Goal: Task Accomplishment & Management: Manage account settings

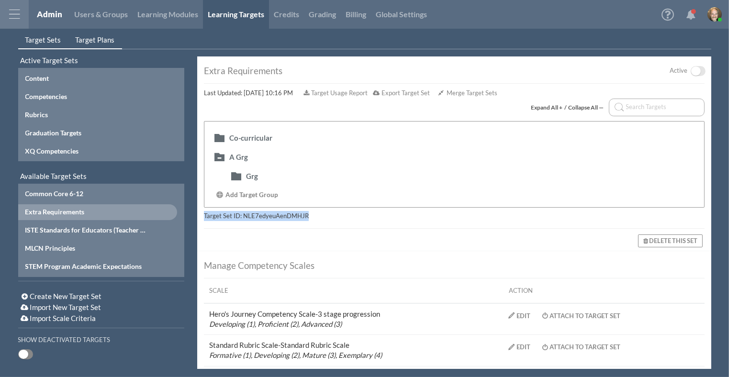
click at [94, 37] on span "Target Plans" at bounding box center [95, 39] width 39 height 9
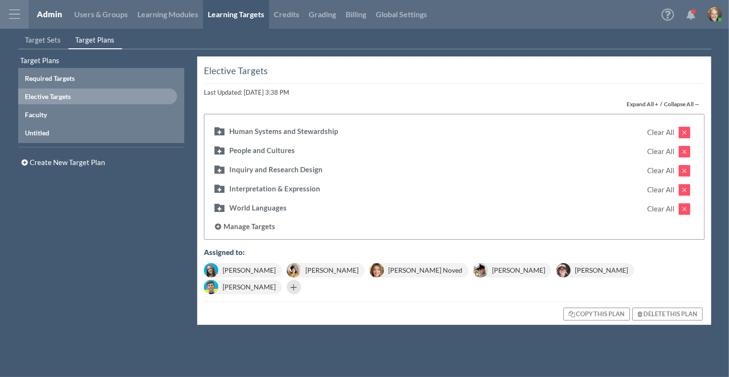
click at [301, 283] on div at bounding box center [294, 290] width 14 height 14
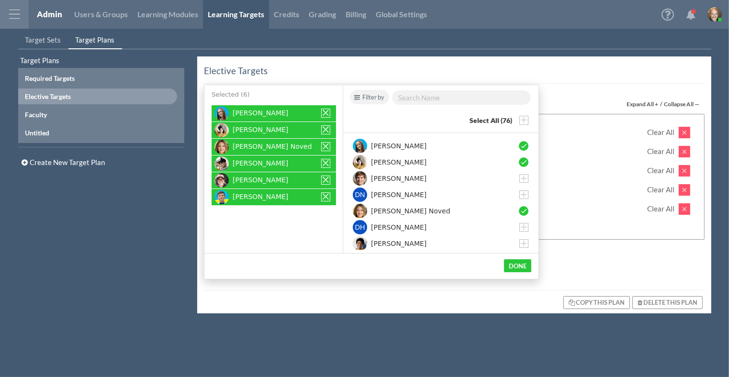
click at [377, 101] on div "Filter by" at bounding box center [369, 97] width 39 height 14
click at [377, 139] on div "Groups" at bounding box center [385, 140] width 61 height 10
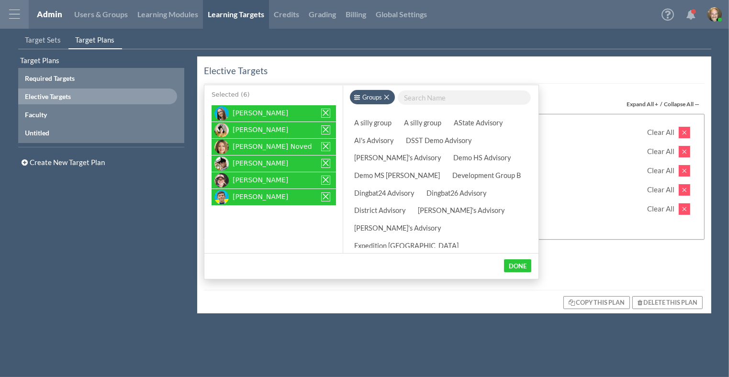
click at [376, 143] on div "Al's Advisory" at bounding box center [373, 140] width 47 height 13
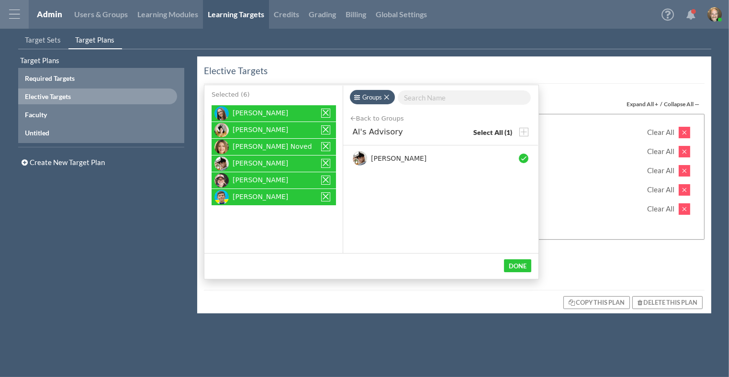
click at [539, 57] on div "Elective Targets Last Updated: [DATE] 3:38 PM Expand All + / Collapse All — Hum…" at bounding box center [454, 184] width 514 height 257
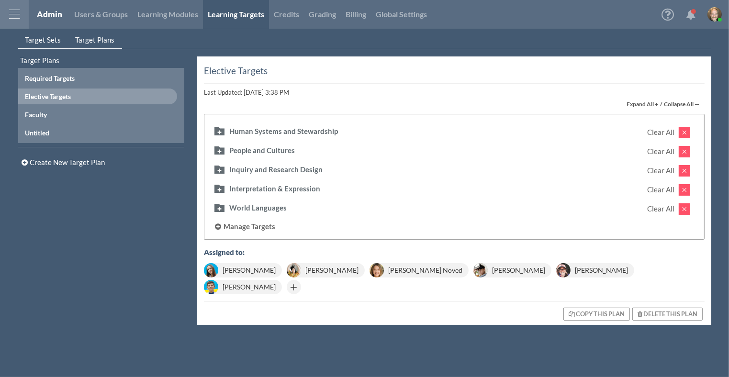
click at [49, 40] on span "Target Sets" at bounding box center [43, 39] width 36 height 9
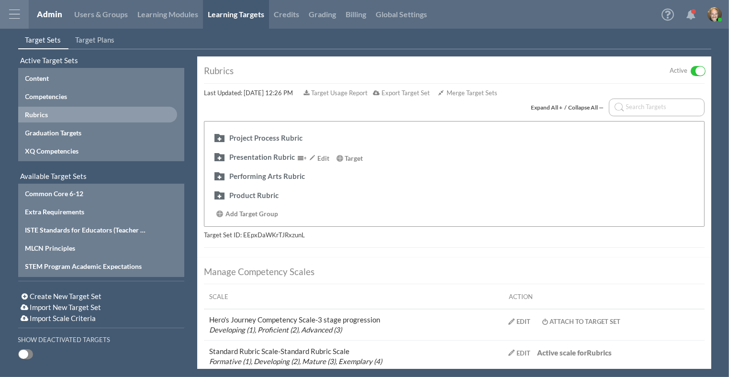
click at [289, 148] on div "Presentation Rubric Edit Target" at bounding box center [453, 157] width 485 height 19
click at [284, 155] on div "Presentation Rubric" at bounding box center [262, 157] width 66 height 10
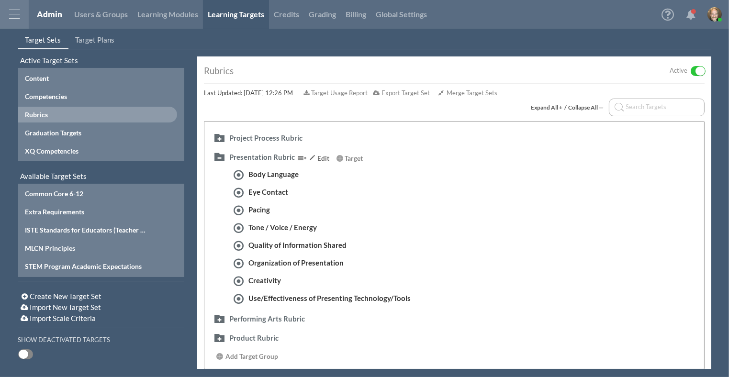
click at [316, 156] on div "Edit" at bounding box center [318, 159] width 22 height 10
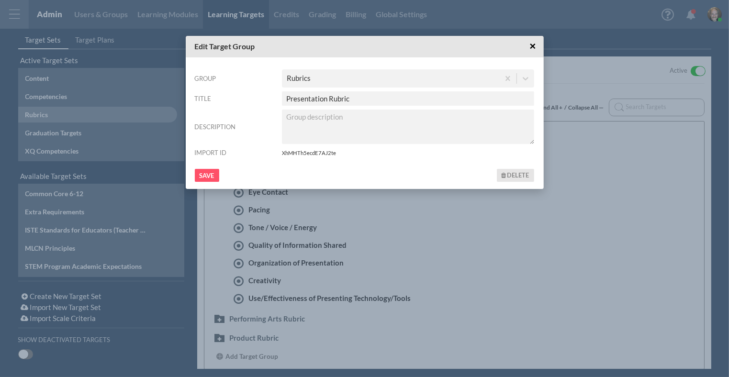
click at [519, 175] on span "Delete" at bounding box center [518, 175] width 22 height 8
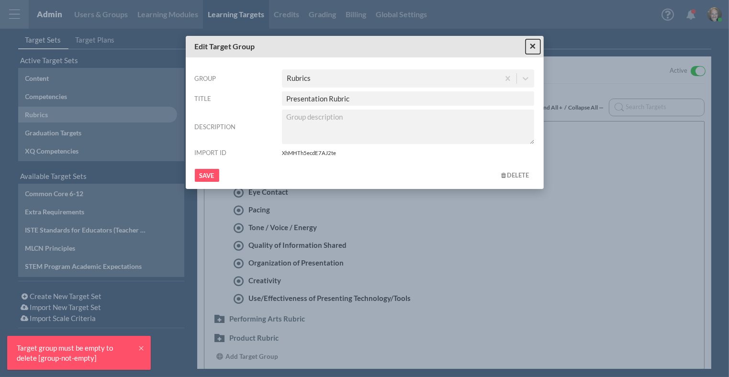
click at [534, 47] on span "×" at bounding box center [532, 46] width 6 height 12
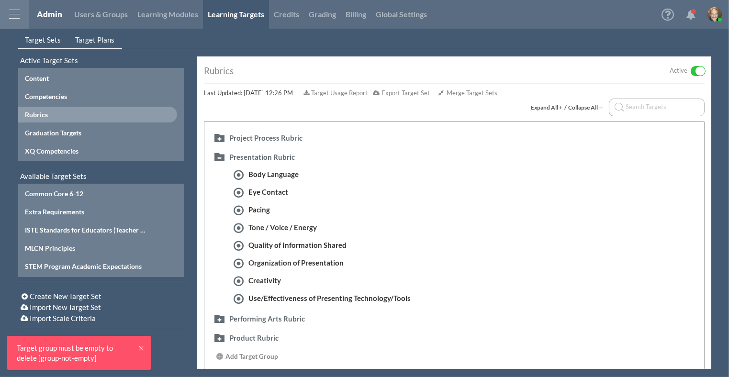
click at [97, 37] on span "Target Plans" at bounding box center [95, 39] width 39 height 9
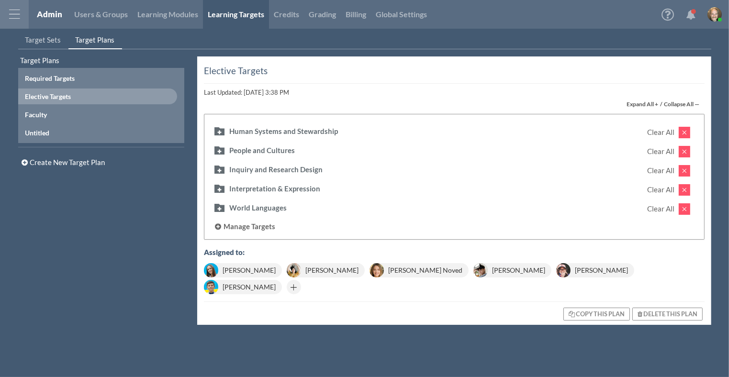
click at [281, 186] on div "Interpretation & Expression" at bounding box center [274, 189] width 91 height 10
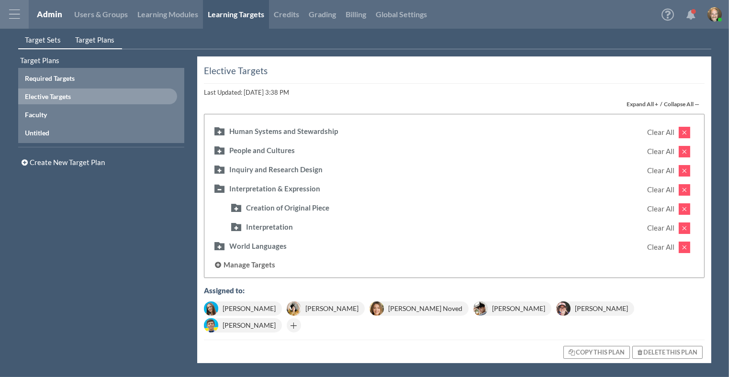
click at [48, 33] on link "Target Sets" at bounding box center [43, 40] width 50 height 18
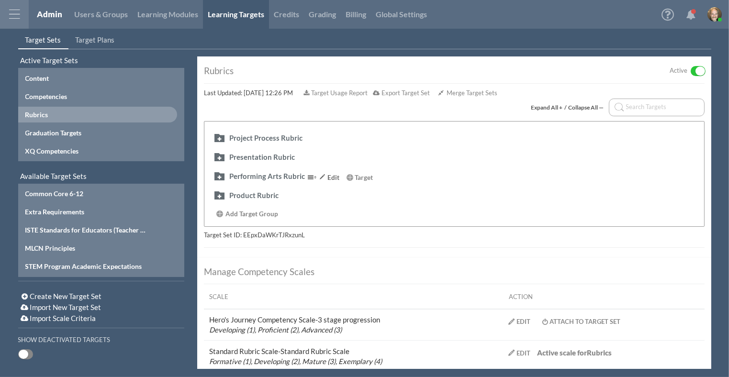
click at [258, 174] on div "Performing Arts Rubric" at bounding box center [267, 176] width 76 height 10
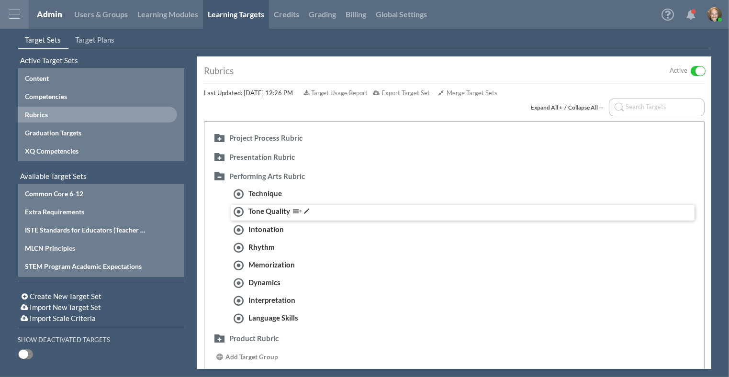
click at [264, 208] on div "Tone Quality" at bounding box center [282, 211] width 69 height 11
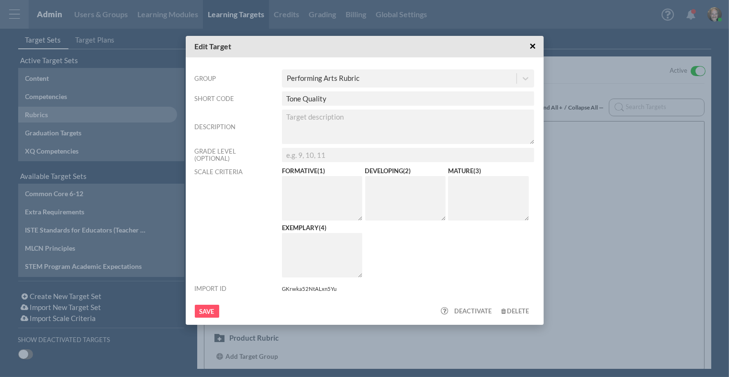
click at [329, 195] on textarea at bounding box center [322, 198] width 81 height 44
drag, startPoint x: 498, startPoint y: 199, endPoint x: 287, endPoint y: 197, distance: 211.5
click at [356, 200] on div "Formative ( 1 ) Developing ( 2 ) Mature ( 3 ) Exemplary ( 4 )" at bounding box center [408, 223] width 252 height 114
drag, startPoint x: 379, startPoint y: 199, endPoint x: 410, endPoint y: 249, distance: 58.3
click at [411, 248] on div "Formative ( 1 ) Developing ( 2 ) Mature ( 3 ) Exemplary ( 4 )" at bounding box center [408, 223] width 252 height 114
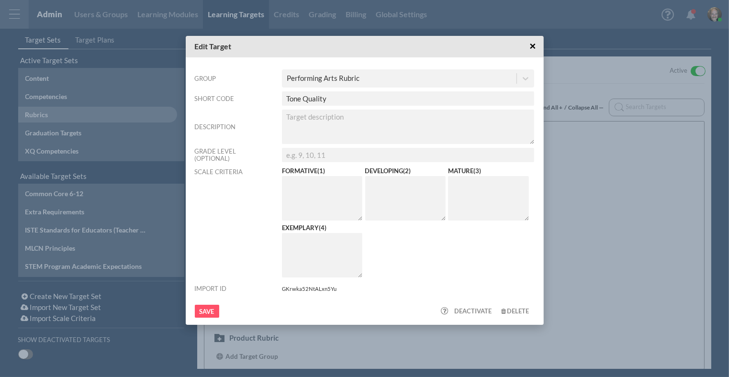
click at [280, 260] on div "Formative ( 1 ) Developing ( 2 ) Mature ( 3 ) Exemplary ( 4 )" at bounding box center [408, 223] width 265 height 114
click at [343, 237] on textarea at bounding box center [322, 255] width 81 height 44
click at [398, 200] on textarea at bounding box center [405, 198] width 81 height 44
click at [482, 209] on textarea at bounding box center [488, 198] width 81 height 44
drag, startPoint x: 339, startPoint y: 202, endPoint x: 371, endPoint y: 207, distance: 32.5
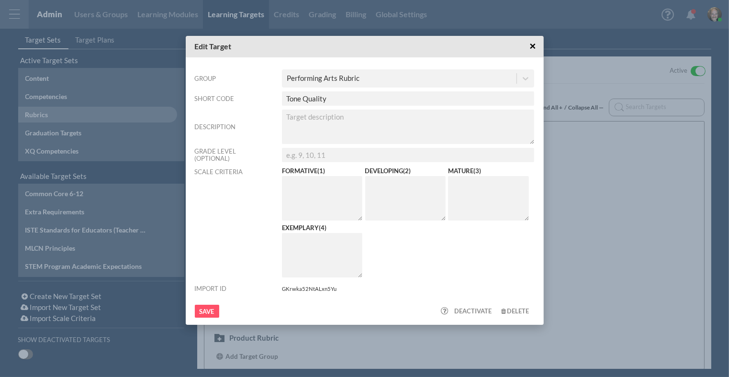
click at [342, 202] on textarea at bounding box center [322, 198] width 81 height 44
click at [443, 270] on div "Formative ( 1 ) Developing ( 2 ) Mature ( 3 ) Exemplary ( 4 )" at bounding box center [408, 223] width 252 height 114
click at [318, 219] on textarea at bounding box center [322, 198] width 81 height 44
click at [531, 48] on span "×" at bounding box center [532, 46] width 6 height 12
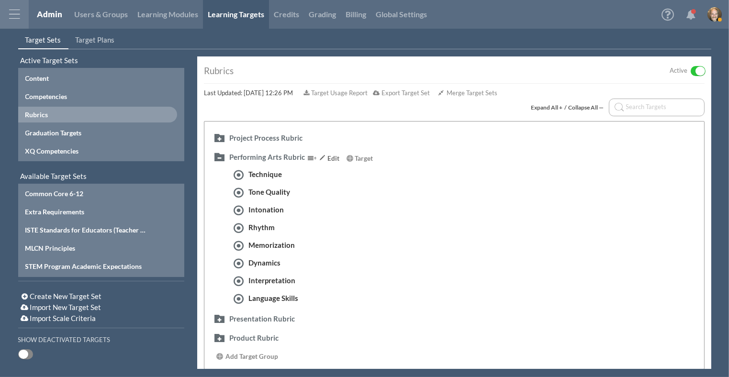
click at [327, 155] on div "Edit" at bounding box center [328, 159] width 22 height 10
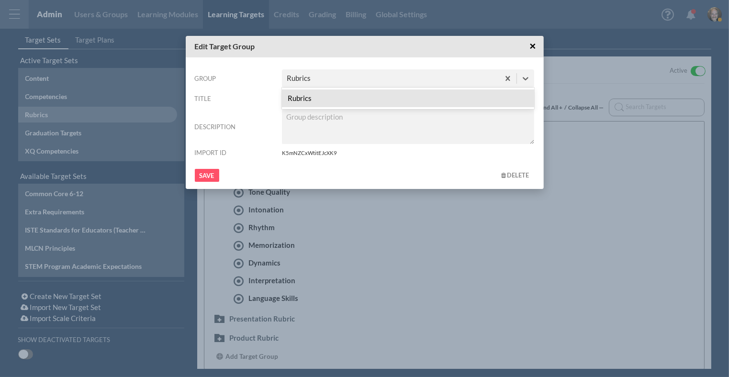
click at [348, 80] on div "Rubrics" at bounding box center [390, 79] width 217 height 16
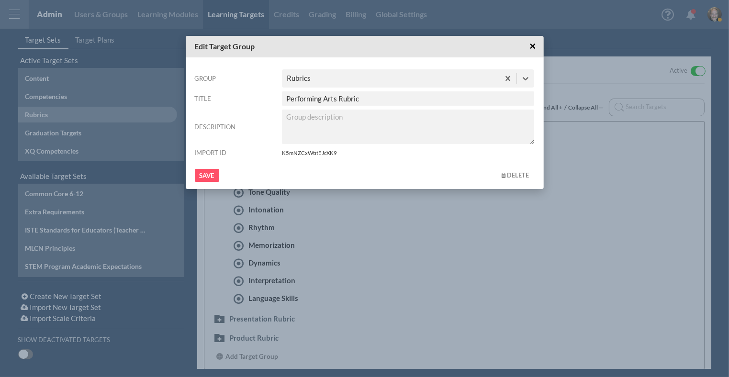
click at [348, 80] on div "Rubrics" at bounding box center [390, 79] width 217 height 16
click at [528, 77] on icon at bounding box center [525, 79] width 10 height 10
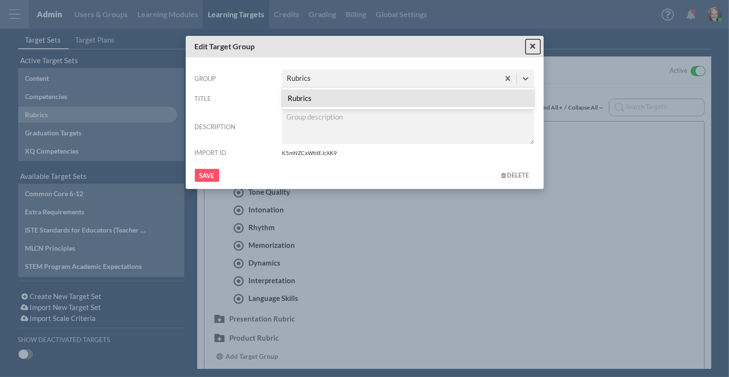
click at [532, 44] on span "×" at bounding box center [532, 46] width 6 height 12
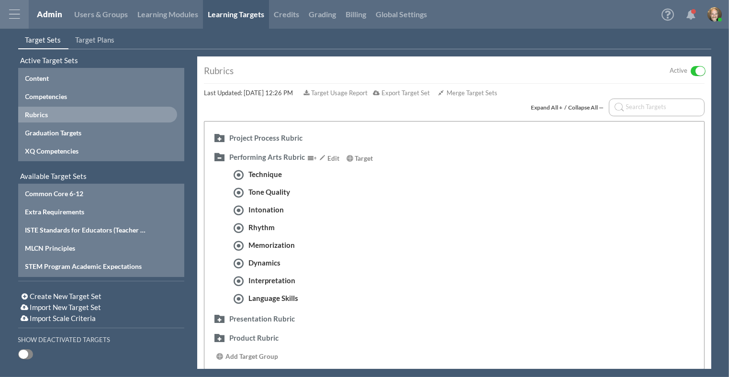
click at [263, 150] on div "Performing Arts Rubric Edit Target" at bounding box center [453, 157] width 485 height 19
click at [269, 153] on div "Performing Arts Rubric" at bounding box center [267, 157] width 76 height 10
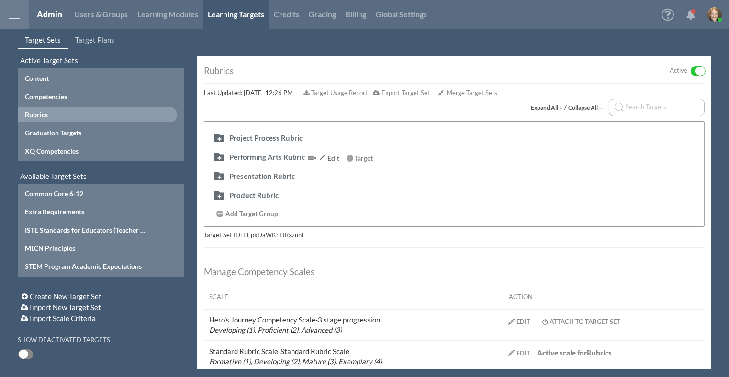
click at [276, 156] on div "Performing Arts Rubric" at bounding box center [267, 157] width 76 height 10
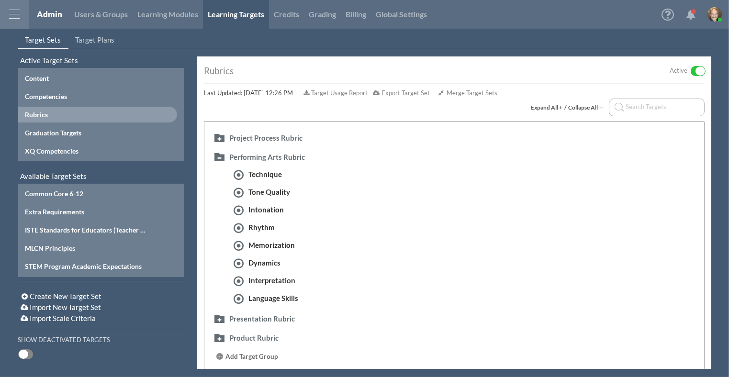
click at [250, 356] on span "Add Target Group" at bounding box center [251, 357] width 53 height 8
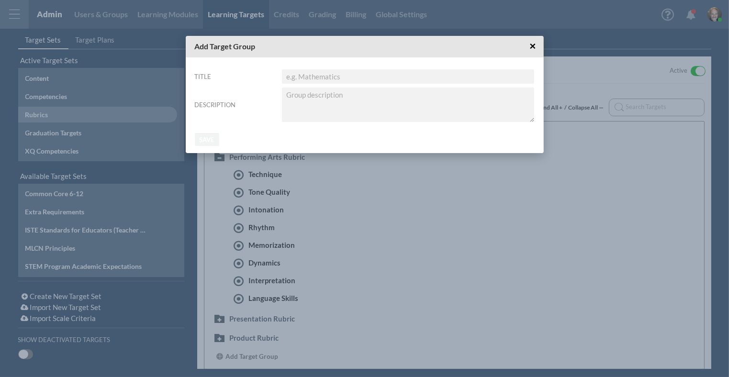
click at [331, 80] on input "Title" at bounding box center [408, 76] width 252 height 14
type input "asdf"
click at [363, 107] on textarea "Description" at bounding box center [408, 105] width 252 height 34
type textarea "asdf"
click at [201, 145] on div "Title asdf Description asdf Save" at bounding box center [365, 105] width 358 height 96
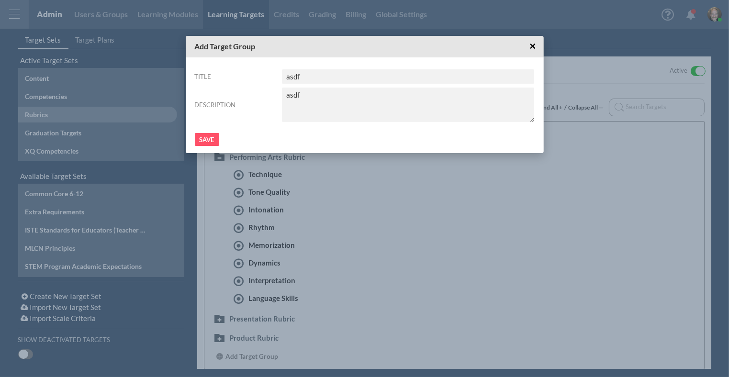
click at [224, 146] on div "Title asdf Description asdf Save" at bounding box center [365, 105] width 358 height 96
click at [211, 137] on input "Save" at bounding box center [207, 139] width 24 height 13
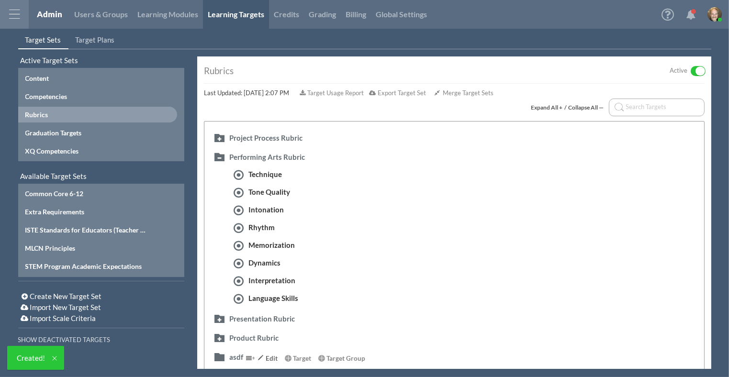
click at [266, 360] on div "Edit" at bounding box center [266, 359] width 22 height 10
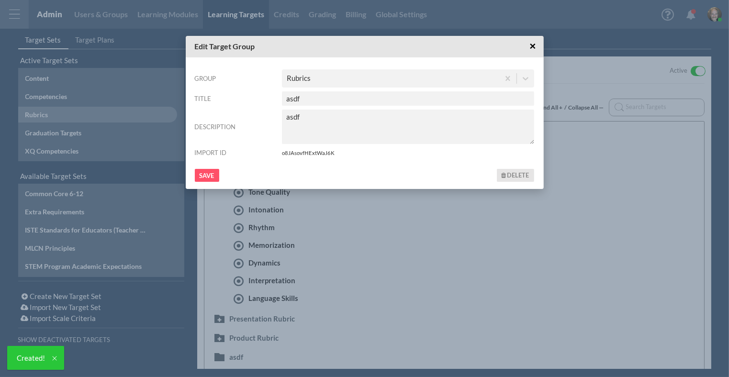
click at [523, 175] on span "Delete" at bounding box center [518, 175] width 22 height 8
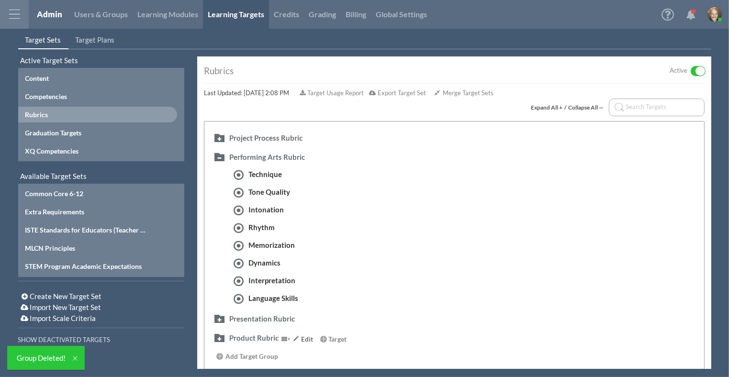
click at [219, 339] on button "button" at bounding box center [218, 337] width 15 height 11
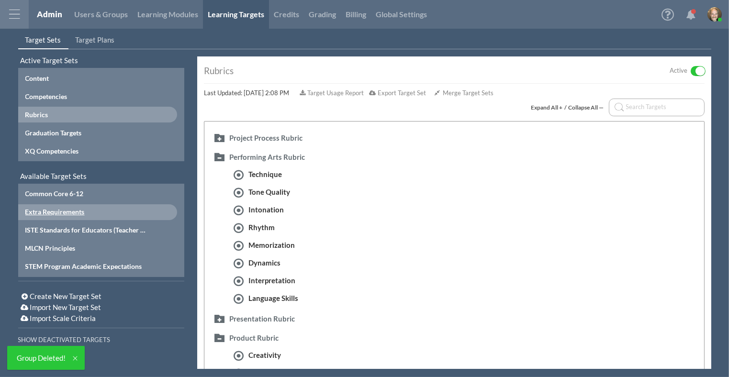
click at [60, 207] on div "Extra Requirements" at bounding box center [86, 212] width 122 height 10
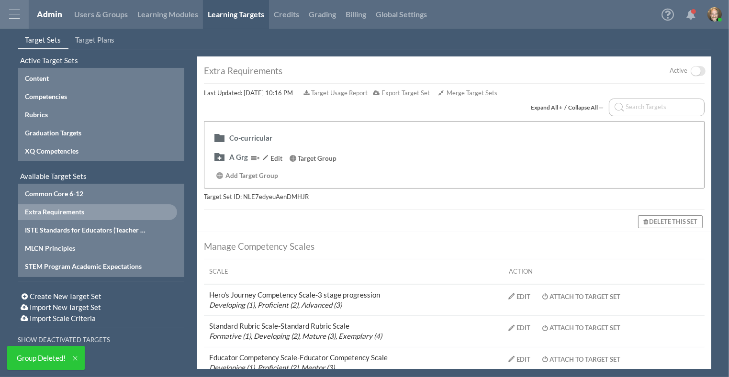
click at [329, 157] on span "Target Group" at bounding box center [317, 159] width 39 height 8
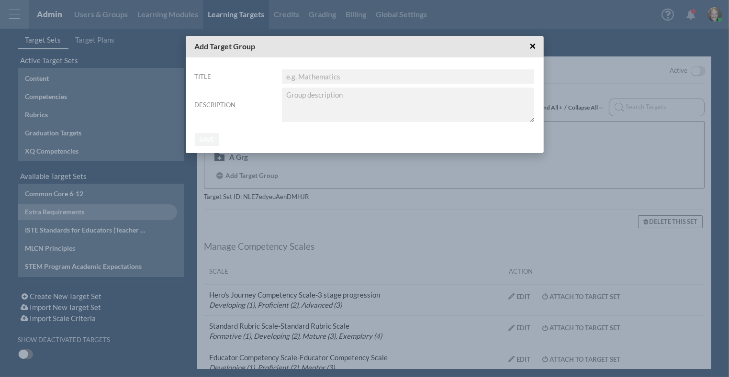
click at [349, 80] on input "Title" at bounding box center [408, 76] width 252 height 14
type input "sdafsdf"
click at [212, 142] on input "Save" at bounding box center [207, 139] width 24 height 13
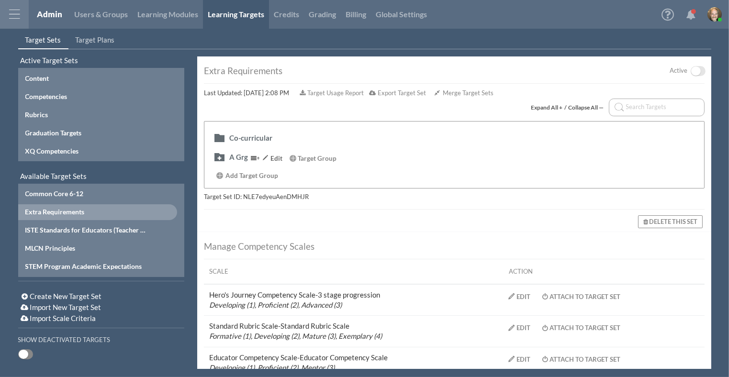
click at [253, 155] on span at bounding box center [255, 158] width 9 height 7
click at [219, 153] on button "button" at bounding box center [218, 156] width 15 height 11
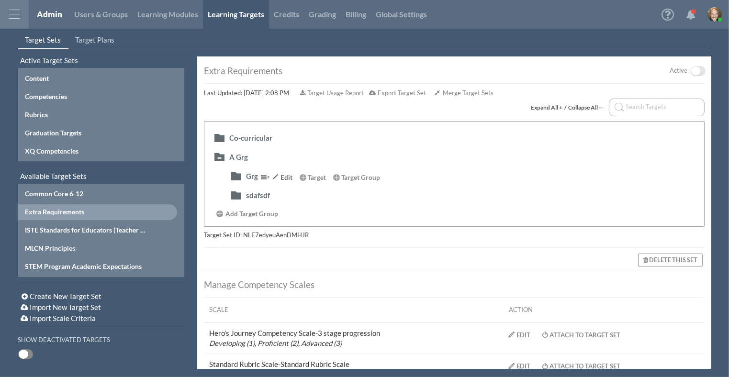
click at [281, 176] on div "Edit" at bounding box center [281, 178] width 22 height 10
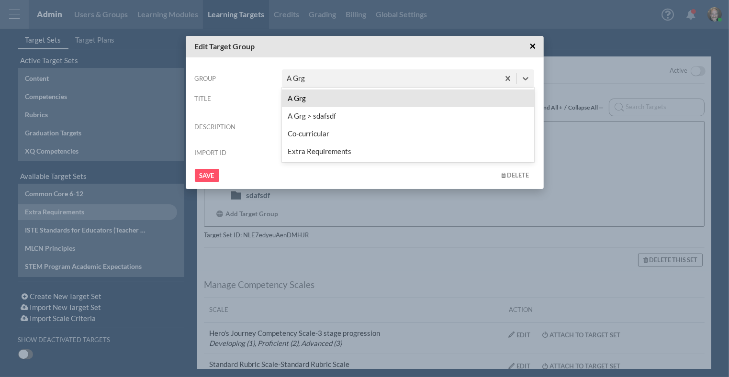
click at [385, 79] on div "A Grg" at bounding box center [390, 79] width 217 height 16
click at [335, 152] on div "Extra Requirements" at bounding box center [408, 152] width 252 height 18
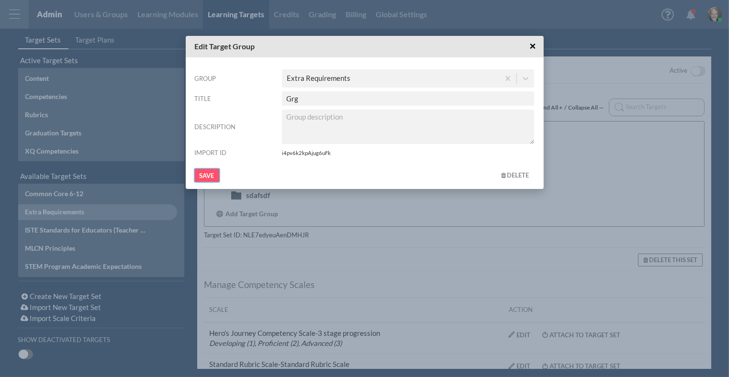
click at [205, 177] on input "Save" at bounding box center [207, 175] width 24 height 13
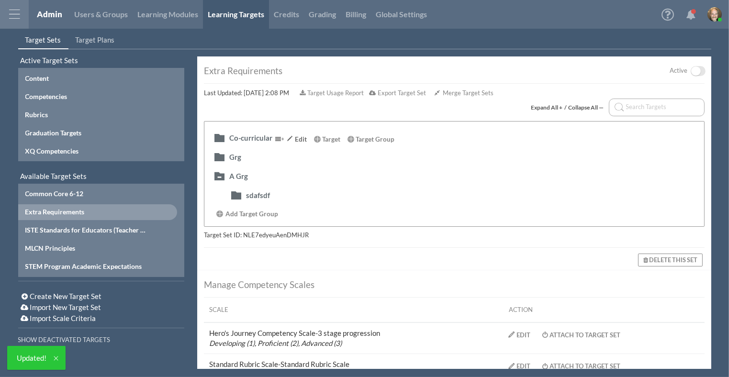
click at [293, 137] on div "Edit" at bounding box center [295, 139] width 22 height 10
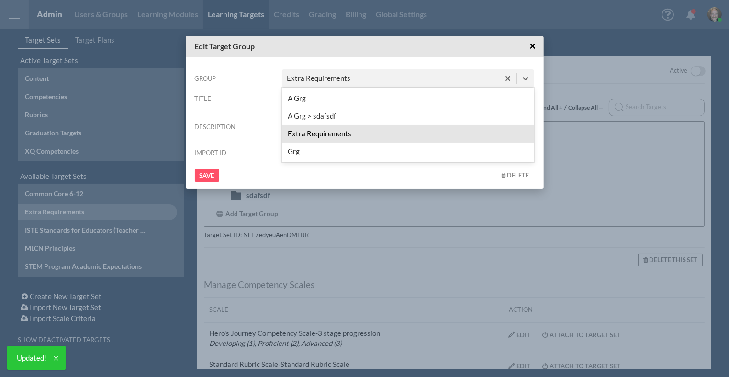
click at [354, 78] on div "Extra Requirements" at bounding box center [390, 79] width 217 height 16
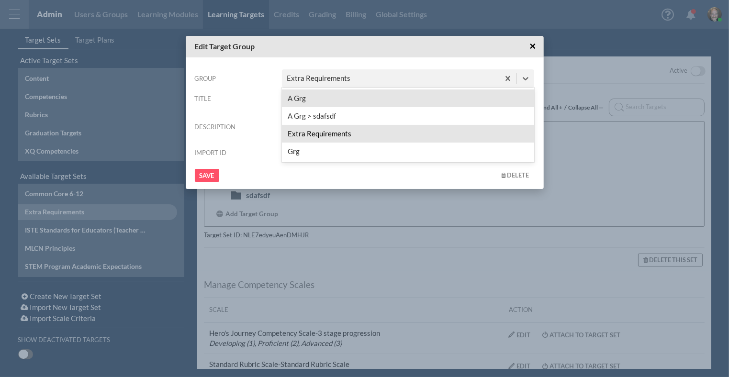
click at [351, 103] on div "A Grg" at bounding box center [408, 98] width 252 height 18
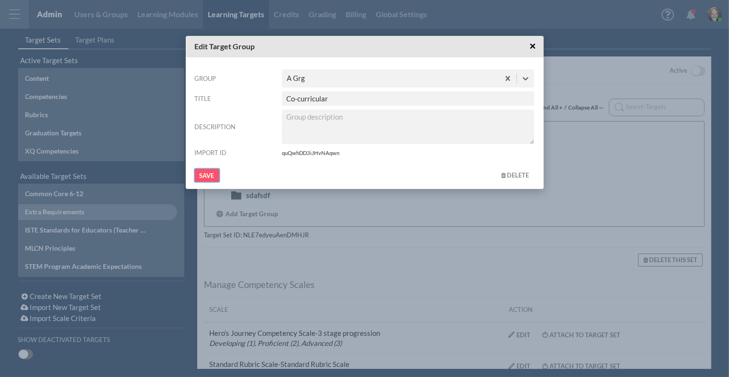
click at [212, 176] on input "Save" at bounding box center [207, 175] width 24 height 13
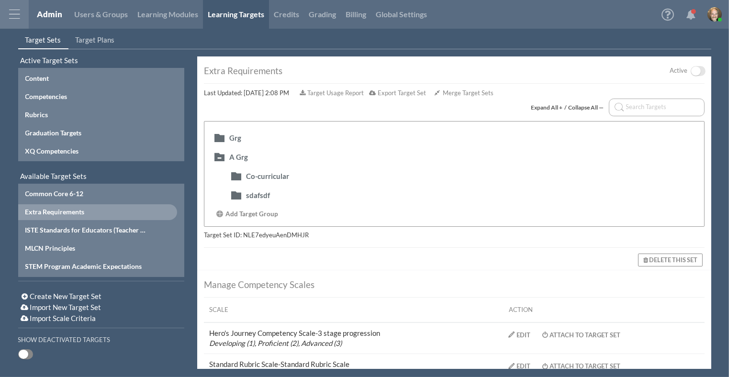
click at [17, 11] on div at bounding box center [14, 14] width 29 height 29
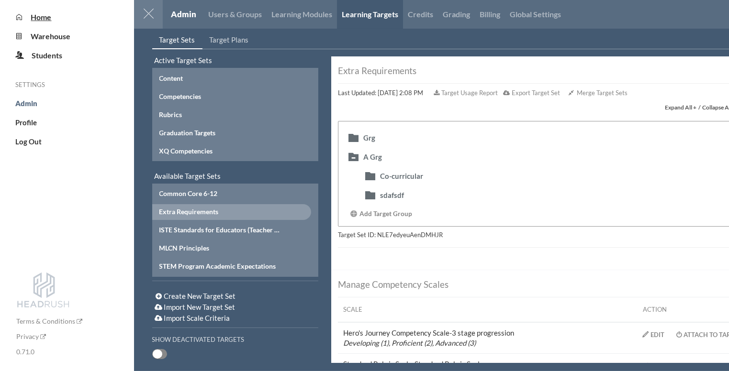
click at [41, 19] on span "Home" at bounding box center [41, 16] width 21 height 9
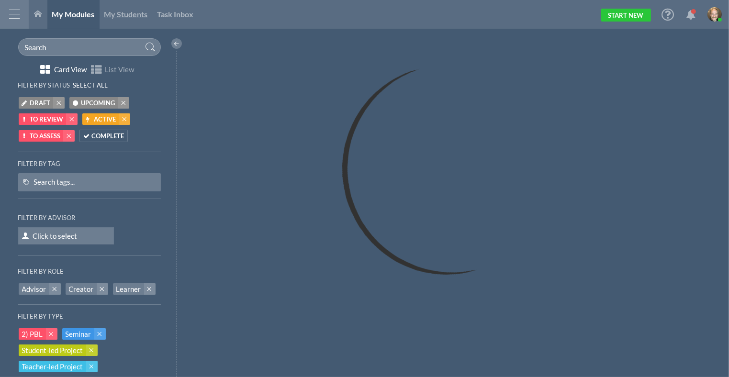
click at [132, 21] on link "My Students" at bounding box center [126, 14] width 53 height 29
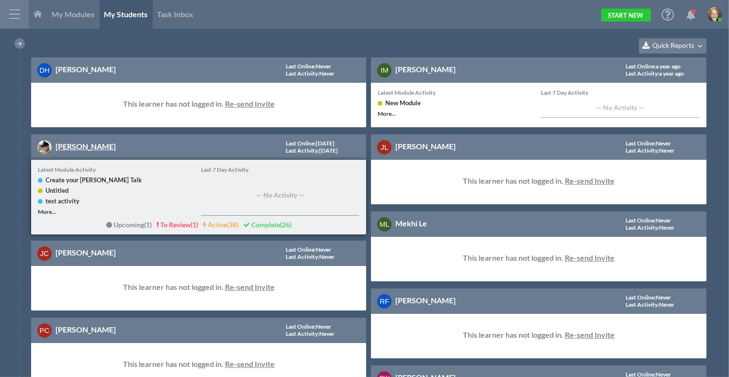
click at [59, 144] on link "[PERSON_NAME]" at bounding box center [85, 146] width 60 height 9
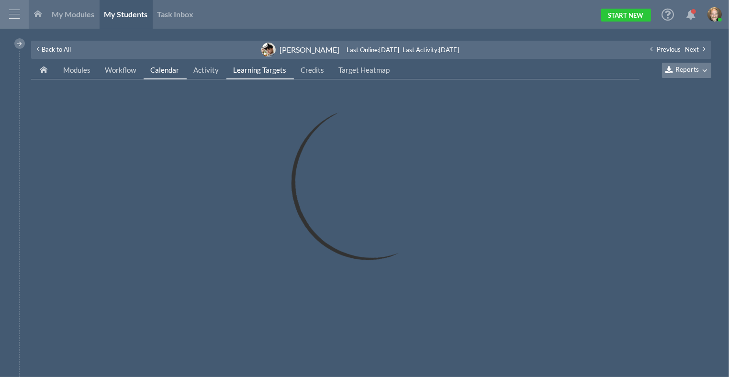
click at [266, 75] on link "Learning Targets" at bounding box center [259, 70] width 67 height 18
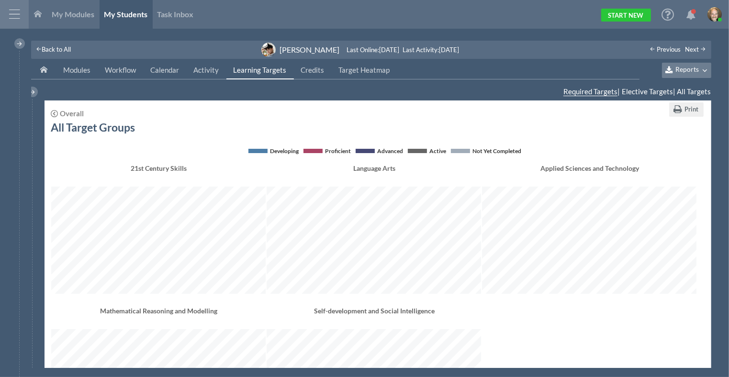
scroll to position [338, 650]
click at [80, 113] on div "Overall" at bounding box center [72, 113] width 24 height 7
click at [71, 111] on div "Overall" at bounding box center [72, 113] width 24 height 7
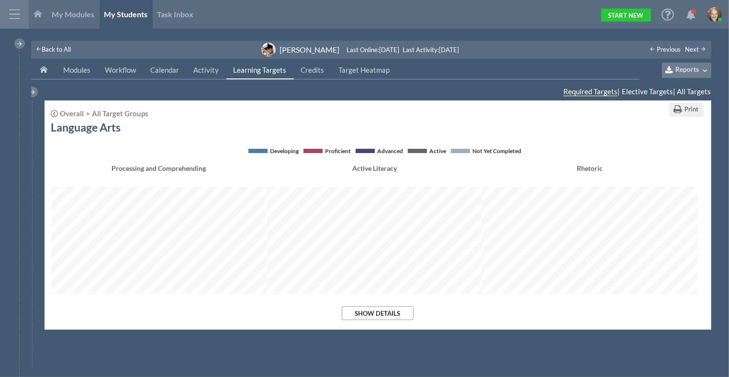
click at [24, 19] on div at bounding box center [14, 14] width 29 height 29
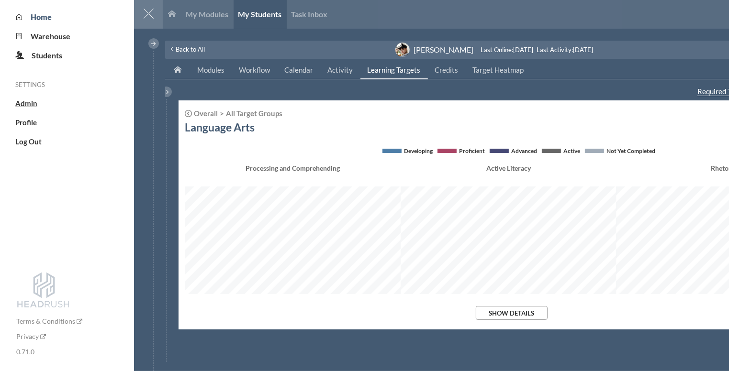
click at [26, 107] on span "Admin" at bounding box center [26, 103] width 22 height 9
select select "20"
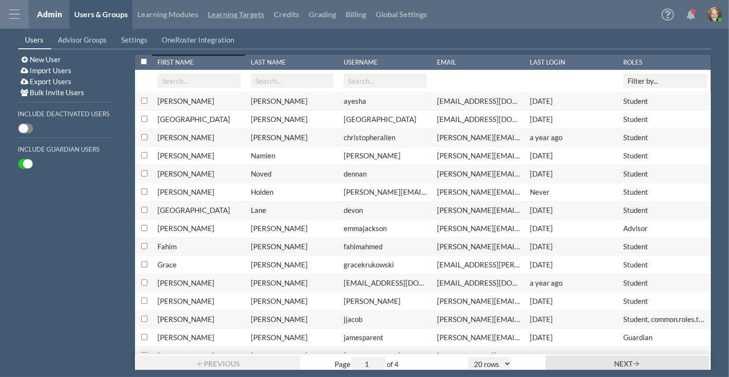
click at [246, 20] on link "Learning Targets" at bounding box center [236, 14] width 66 height 29
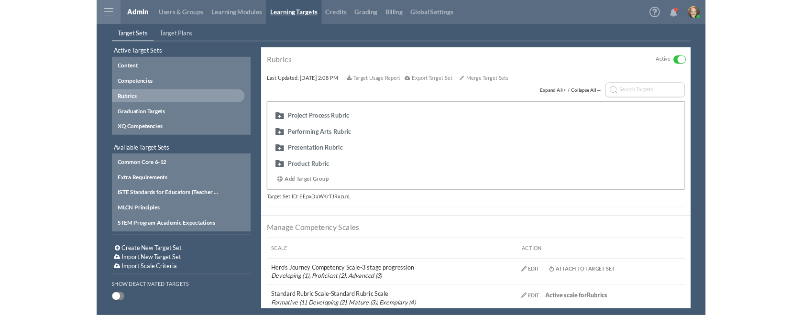
scroll to position [129, 0]
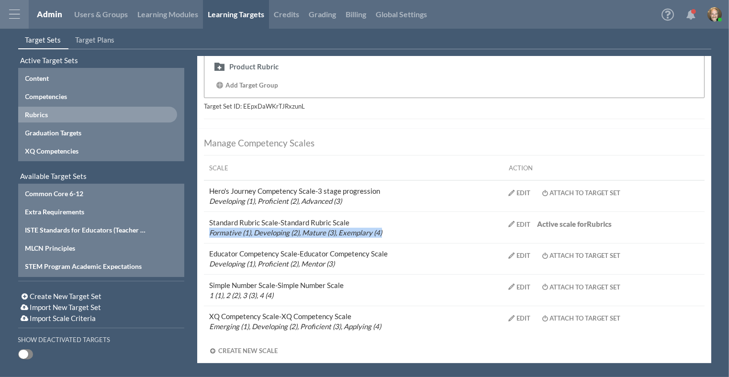
drag, startPoint x: 209, startPoint y: 231, endPoint x: 389, endPoint y: 233, distance: 180.4
click at [389, 233] on td "Standard Rubric Scale - Standard Rubric Scale Formative (1), Developing (2), Ma…" at bounding box center [351, 228] width 294 height 32
click at [281, 11] on link "Credits" at bounding box center [286, 14] width 35 height 29
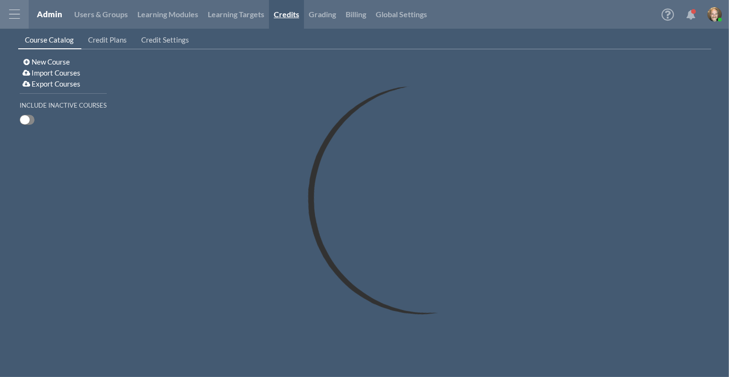
select select "20"
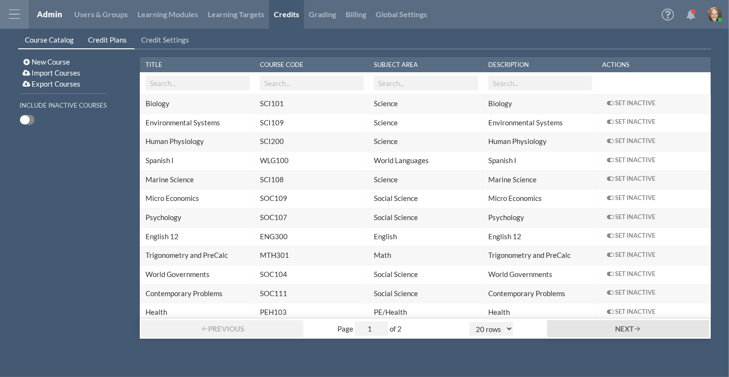
click at [111, 44] on link "Credit Plans" at bounding box center [107, 40] width 53 height 18
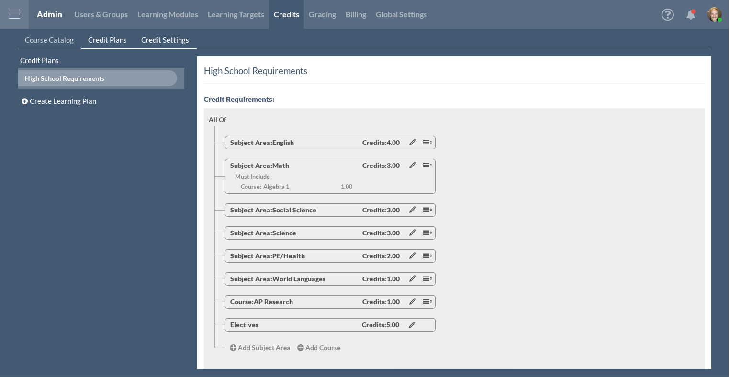
click at [167, 45] on link "Credit Settings" at bounding box center [165, 40] width 62 height 18
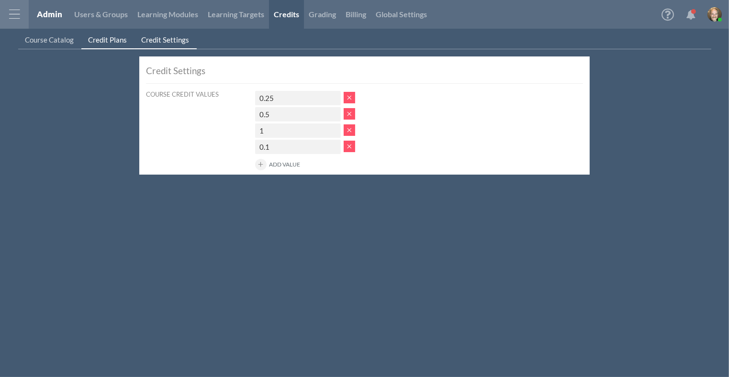
click at [104, 44] on span "Credit Plans" at bounding box center [108, 39] width 39 height 9
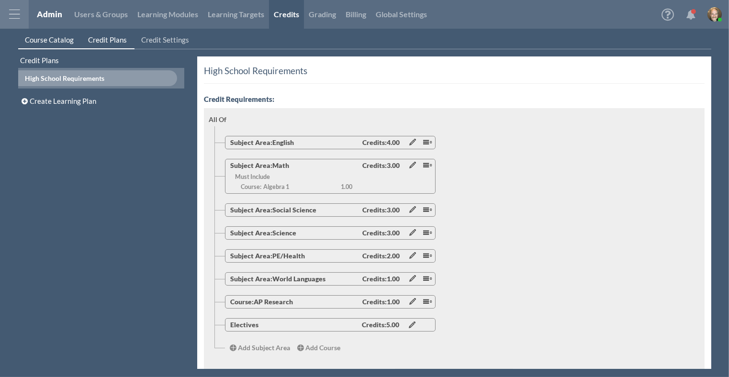
click at [50, 43] on span "Course Catalog" at bounding box center [49, 39] width 49 height 9
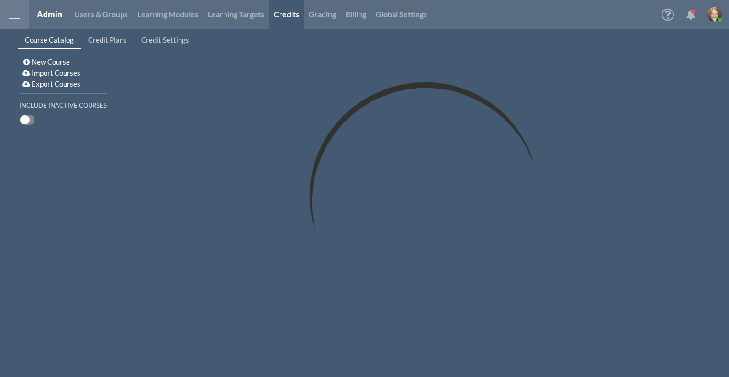
select select "20"
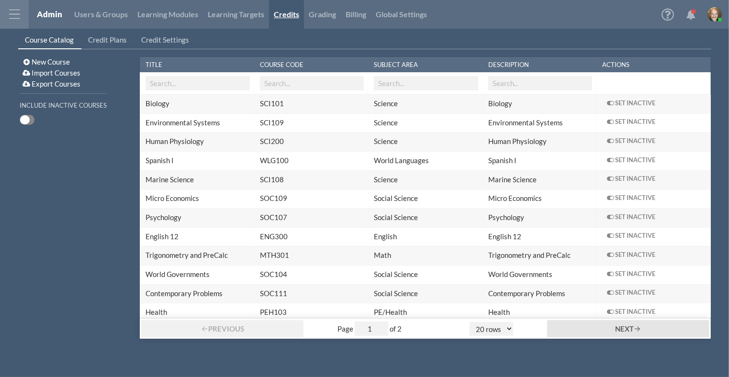
click at [269, 16] on link "Credits" at bounding box center [286, 14] width 35 height 29
select select "20"
click at [255, 20] on link "Learning Targets" at bounding box center [236, 14] width 66 height 29
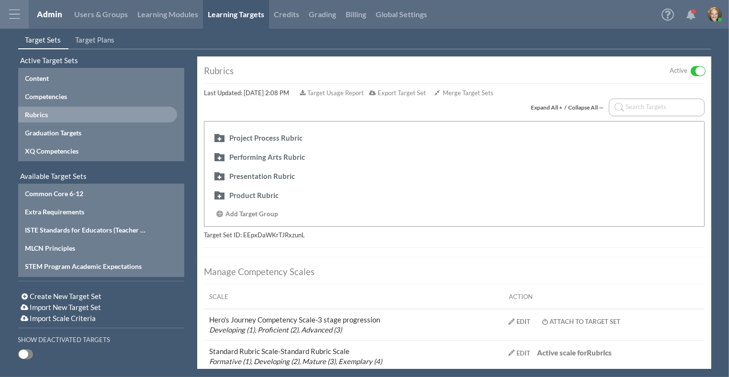
drag, startPoint x: 102, startPoint y: 42, endPoint x: 101, endPoint y: 54, distance: 12.4
click at [102, 41] on span "Target Plans" at bounding box center [95, 39] width 39 height 9
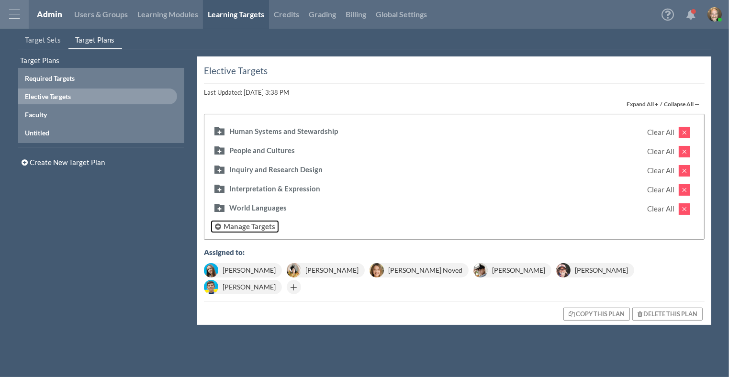
click at [247, 224] on span "Manage Targets" at bounding box center [249, 226] width 52 height 9
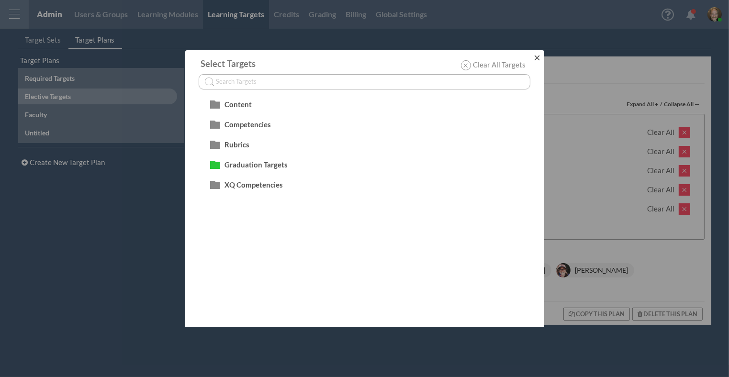
click at [535, 58] on button "×" at bounding box center [537, 57] width 14 height 14
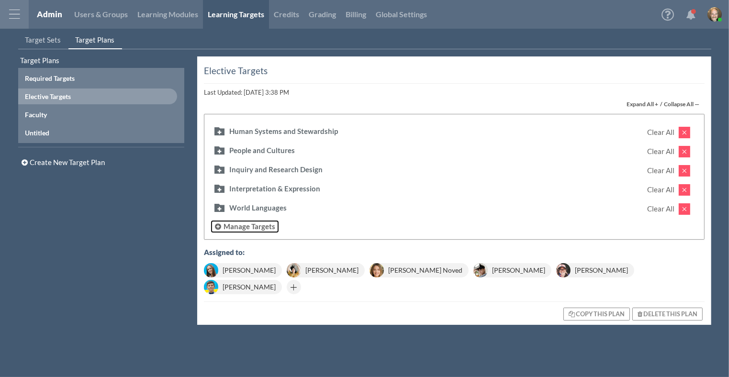
click at [245, 223] on span "Manage Targets" at bounding box center [249, 226] width 52 height 9
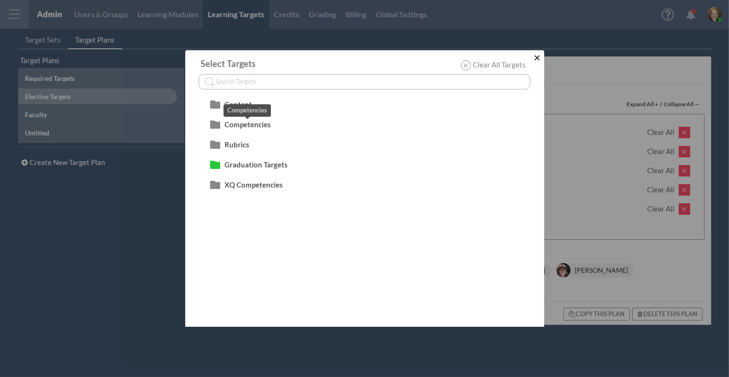
click at [239, 123] on span "Competencies" at bounding box center [247, 124] width 46 height 9
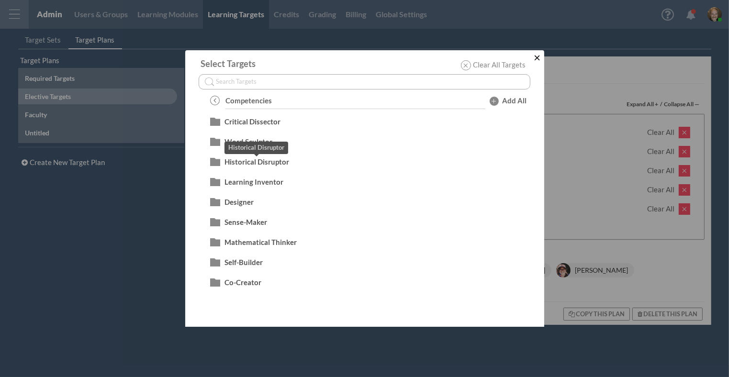
click at [232, 162] on span "Historical Disruptor" at bounding box center [256, 161] width 65 height 9
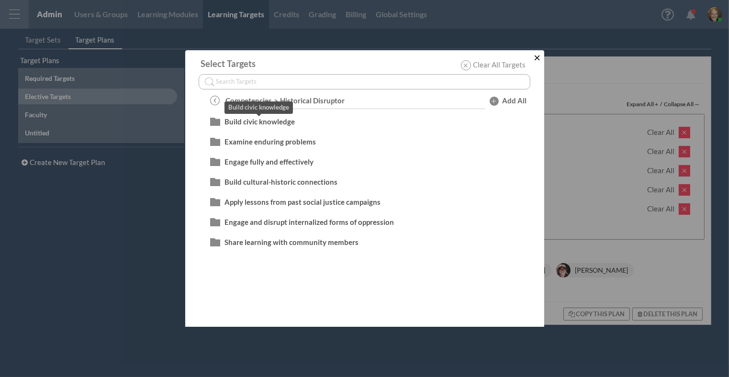
click at [253, 123] on span "Build civic knowledge" at bounding box center [259, 121] width 70 height 9
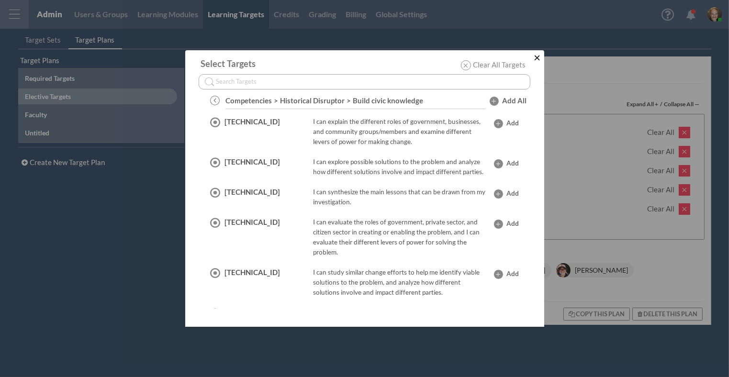
click at [506, 98] on span "Add All" at bounding box center [514, 101] width 24 height 10
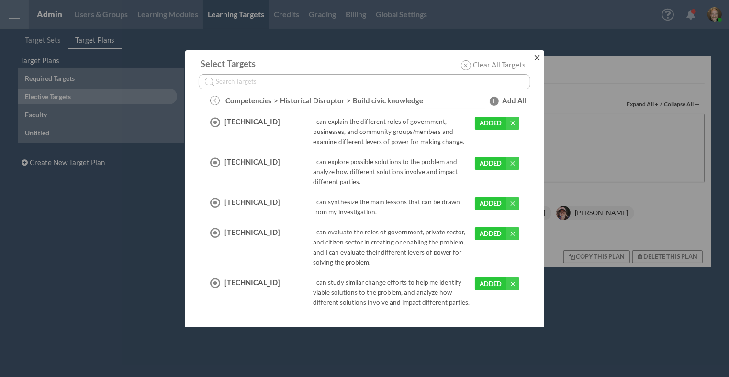
click at [535, 60] on button "×" at bounding box center [537, 57] width 14 height 14
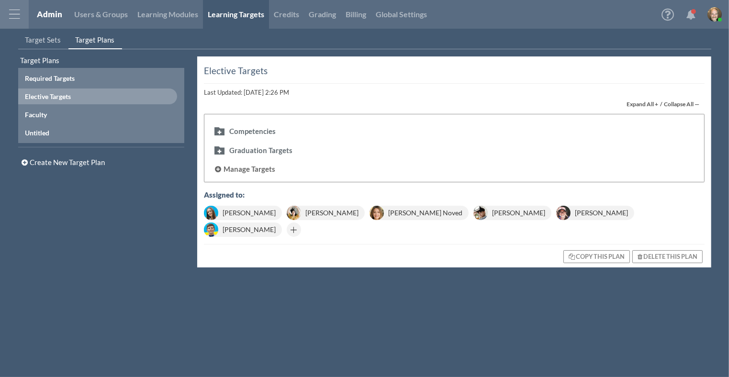
click at [253, 149] on div "Graduation Targets" at bounding box center [260, 150] width 63 height 10
